Goal: Use online tool/utility: Utilize a website feature to perform a specific function

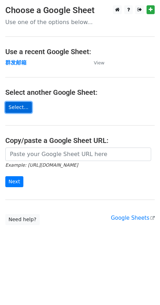
click at [20, 108] on link "Select..." at bounding box center [18, 107] width 27 height 11
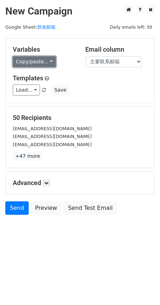
click at [42, 57] on link "Copy/paste..." at bounding box center [34, 61] width 43 height 11
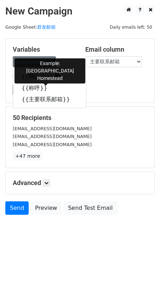
click at [34, 73] on link "{{网红ID}}" at bounding box center [49, 76] width 73 height 11
